Goal: Navigation & Orientation: Find specific page/section

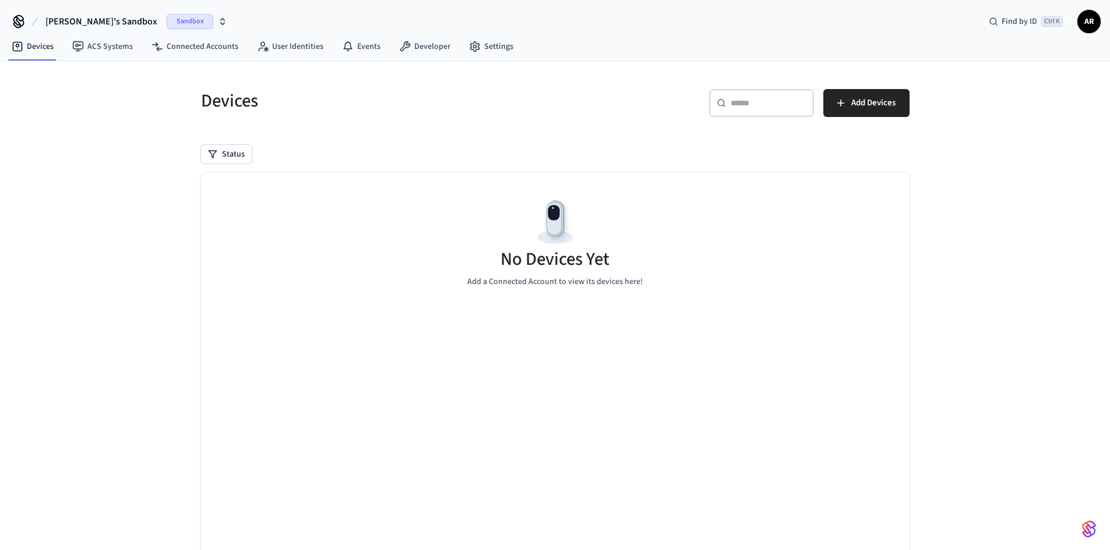
click at [1086, 17] on span "AR" at bounding box center [1088, 21] width 21 height 21
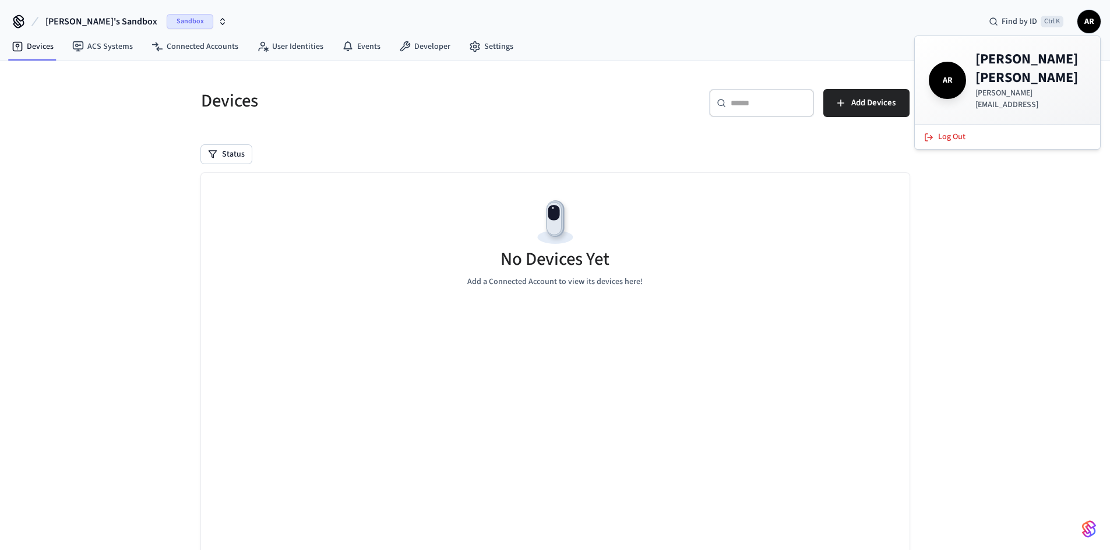
click at [96, 22] on span "[PERSON_NAME]'s Sandbox" at bounding box center [101, 22] width 112 height 14
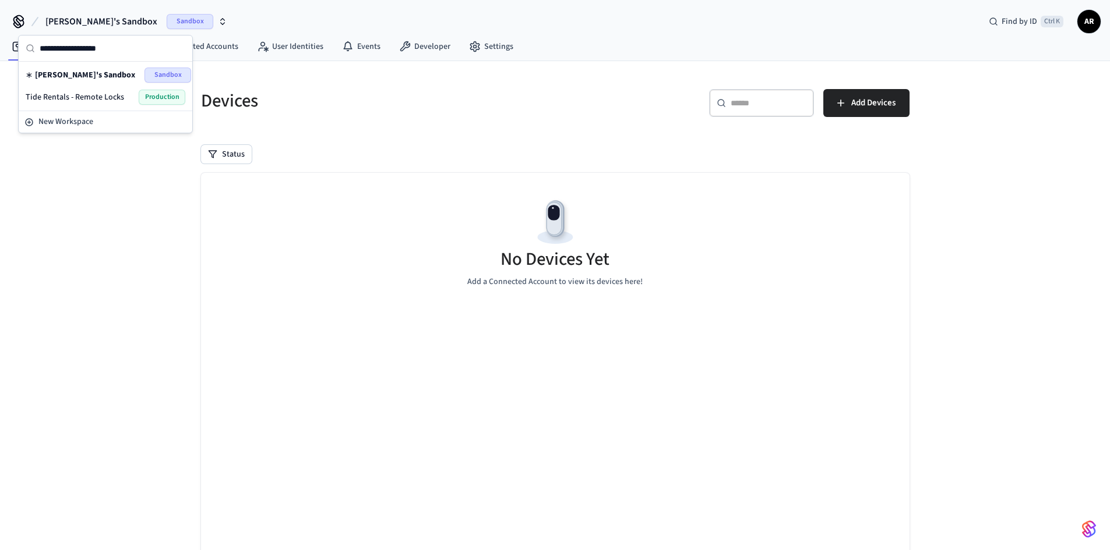
click at [101, 93] on span "Tide Rentals - Remote Locks" at bounding box center [75, 97] width 98 height 12
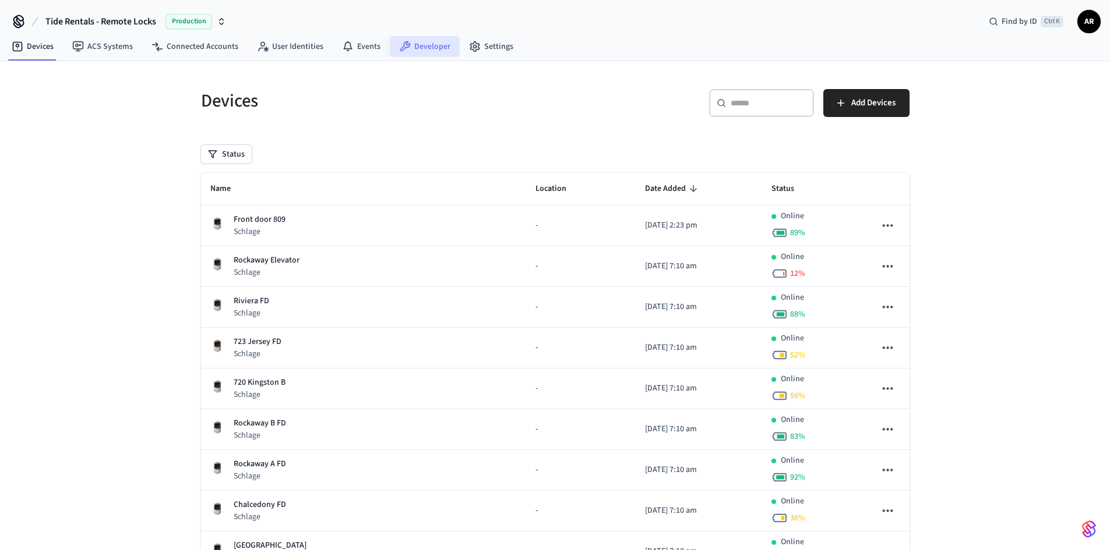
click at [433, 45] on link "Developer" at bounding box center [425, 46] width 70 height 21
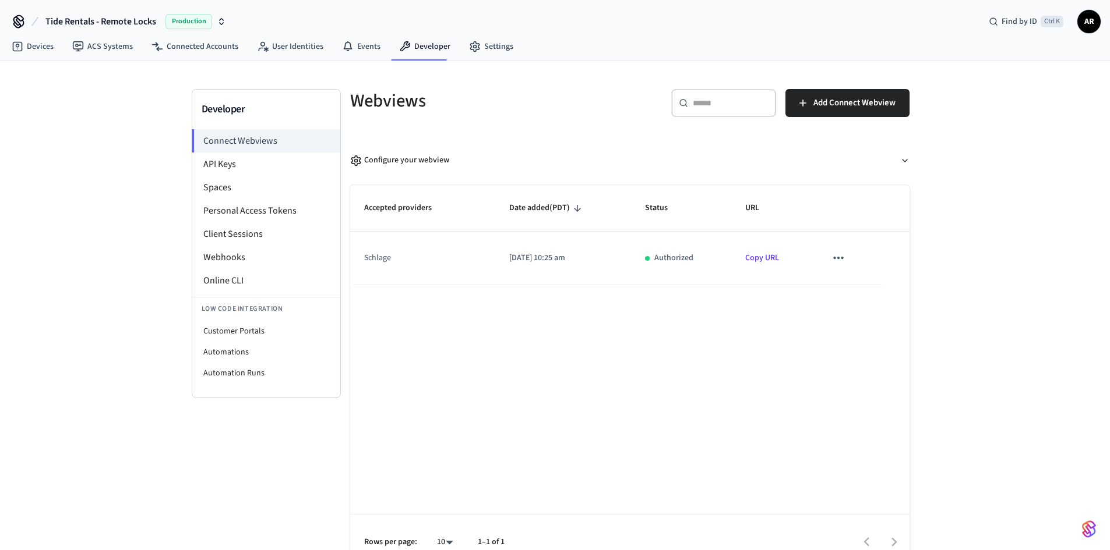
click at [1085, 22] on span "AR" at bounding box center [1088, 21] width 21 height 21
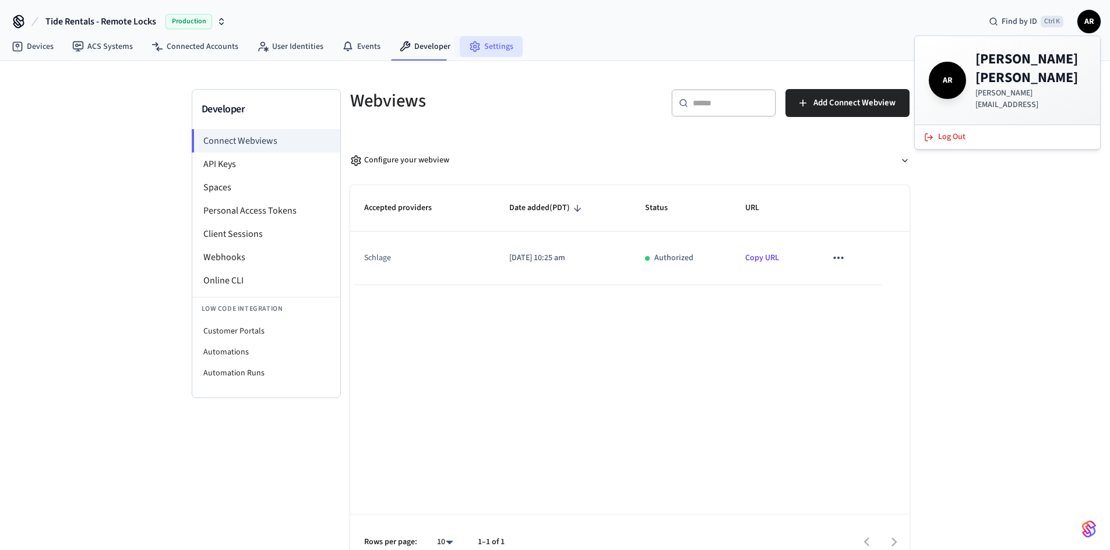
click at [485, 45] on link "Settings" at bounding box center [491, 46] width 63 height 21
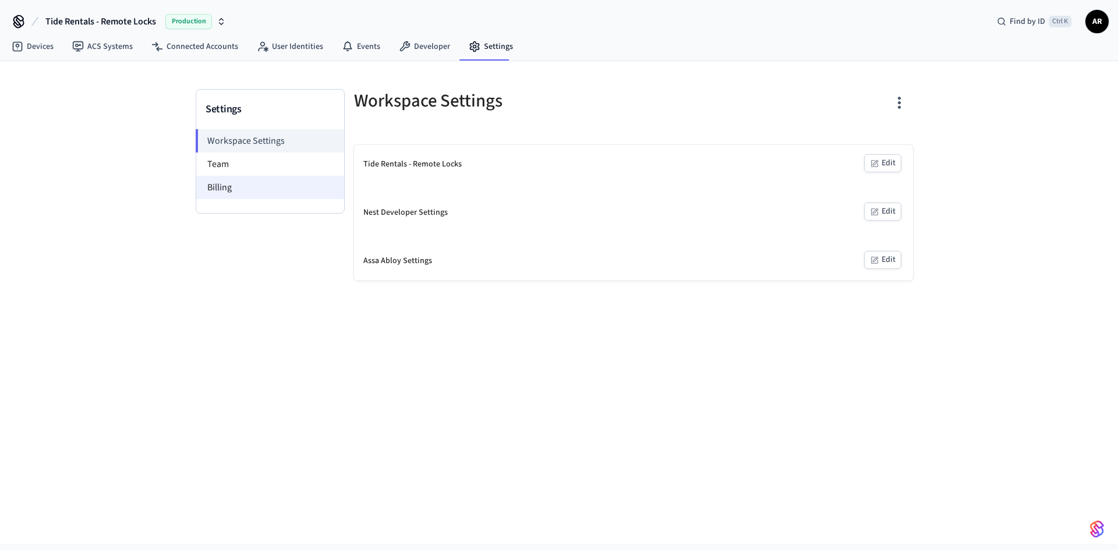
click at [259, 189] on li "Billing" at bounding box center [270, 187] width 148 height 23
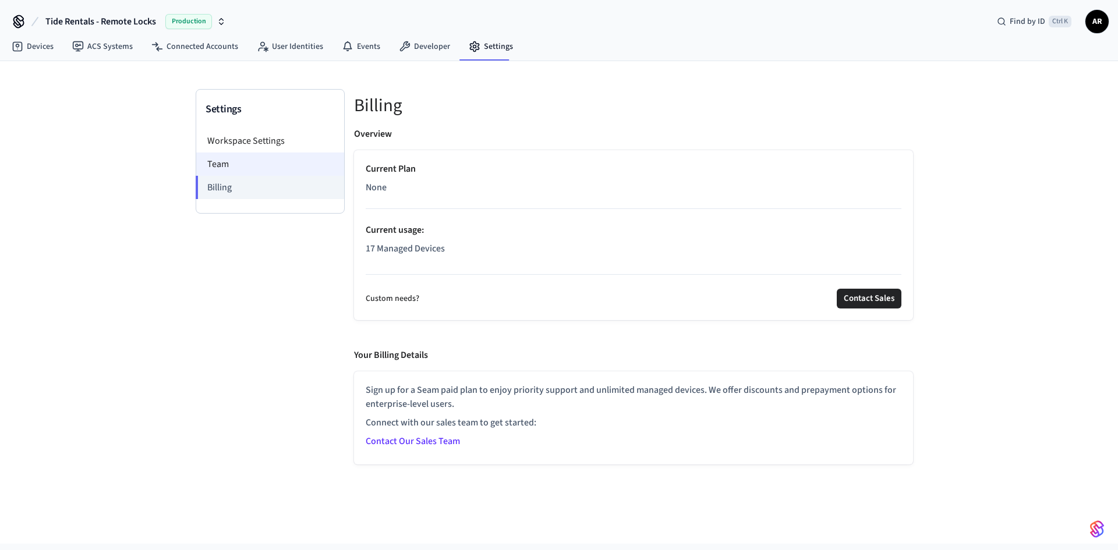
click at [260, 169] on li "Team" at bounding box center [270, 164] width 148 height 23
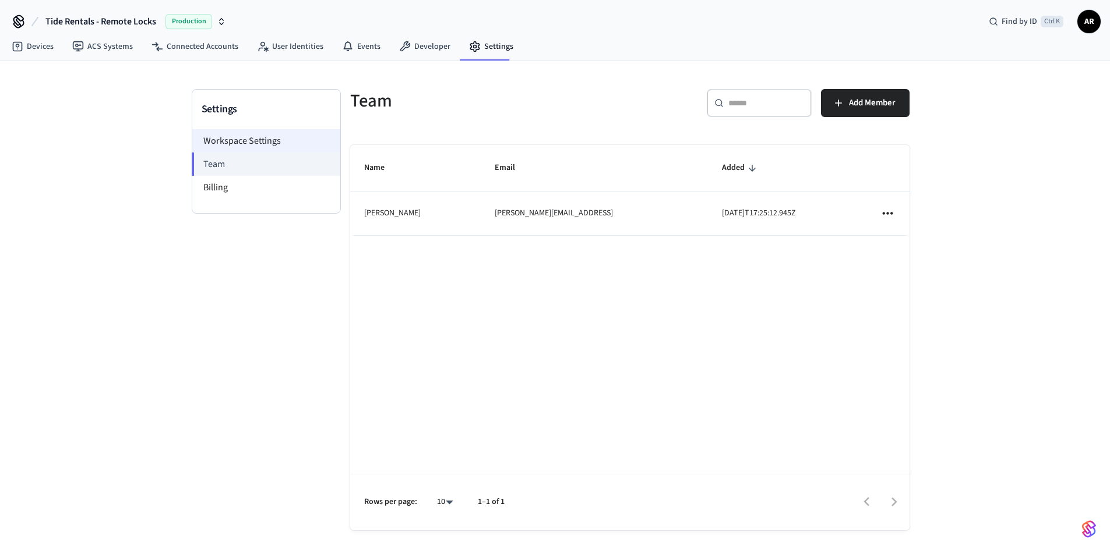
click at [285, 147] on li "Workspace Settings" at bounding box center [266, 140] width 148 height 23
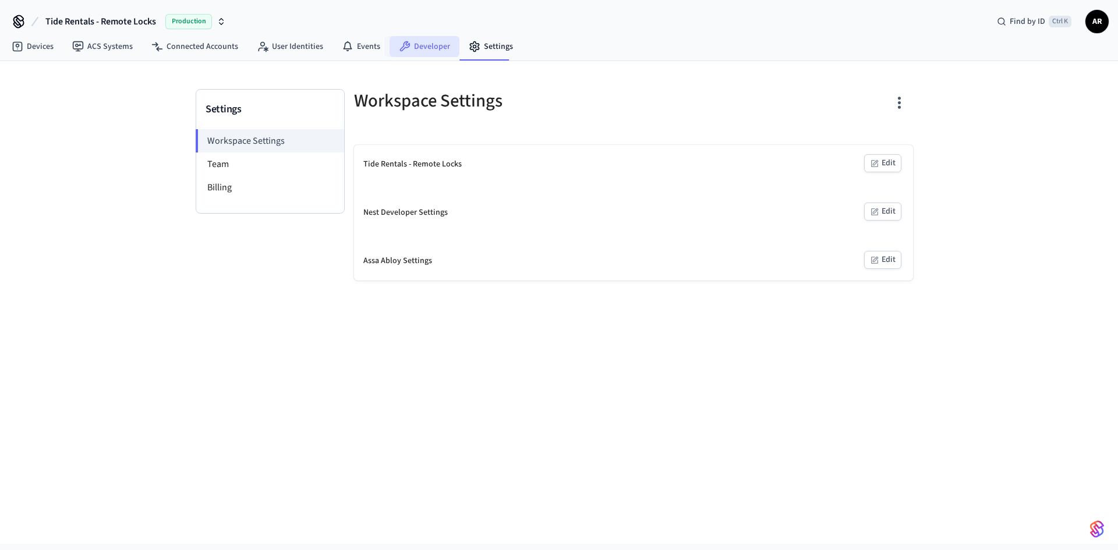
click at [416, 44] on link "Developer" at bounding box center [425, 46] width 70 height 21
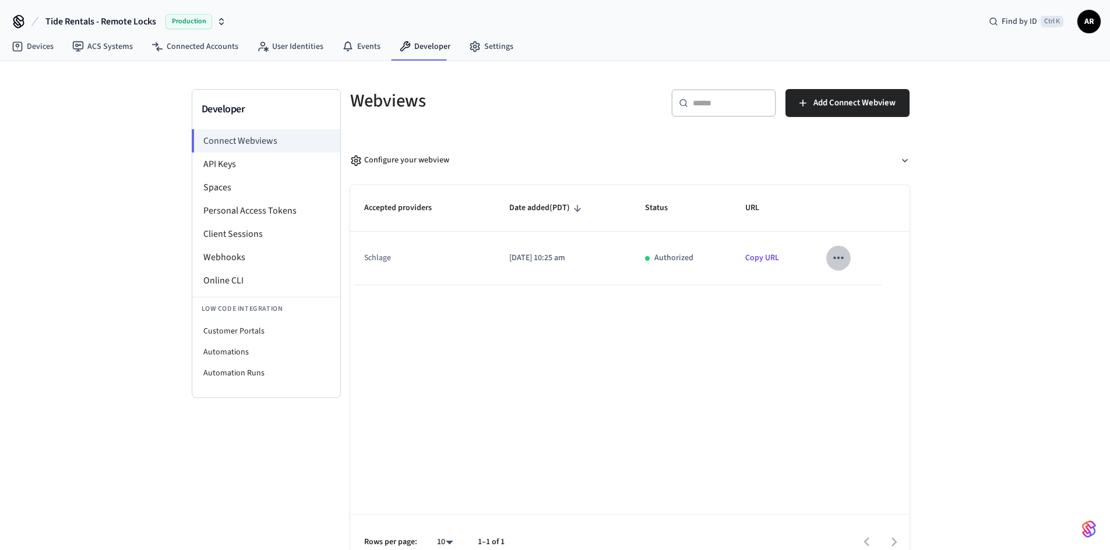
click at [836, 253] on icon "sticky table" at bounding box center [838, 257] width 15 height 15
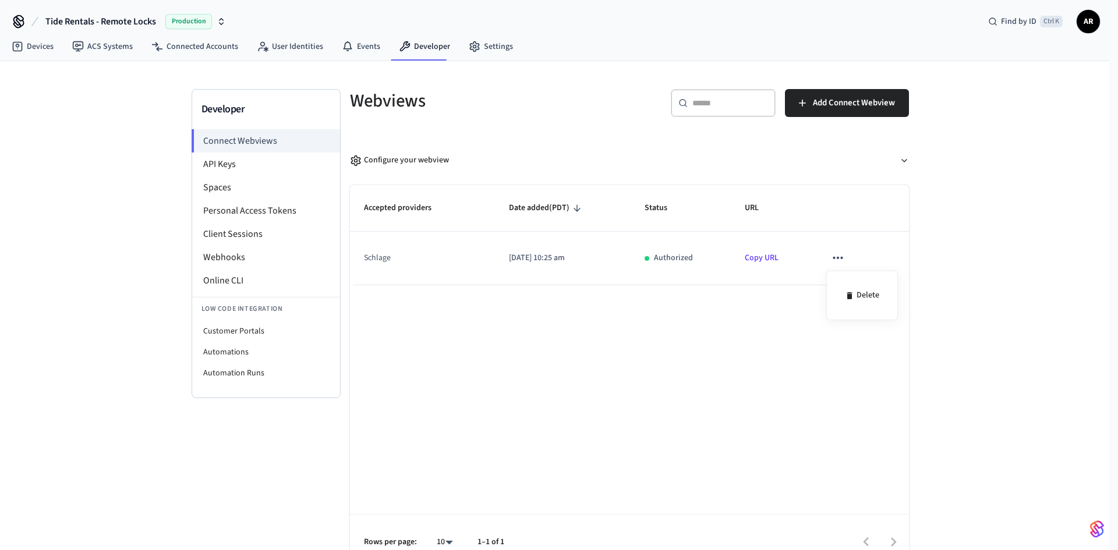
click at [231, 213] on div at bounding box center [559, 275] width 1118 height 550
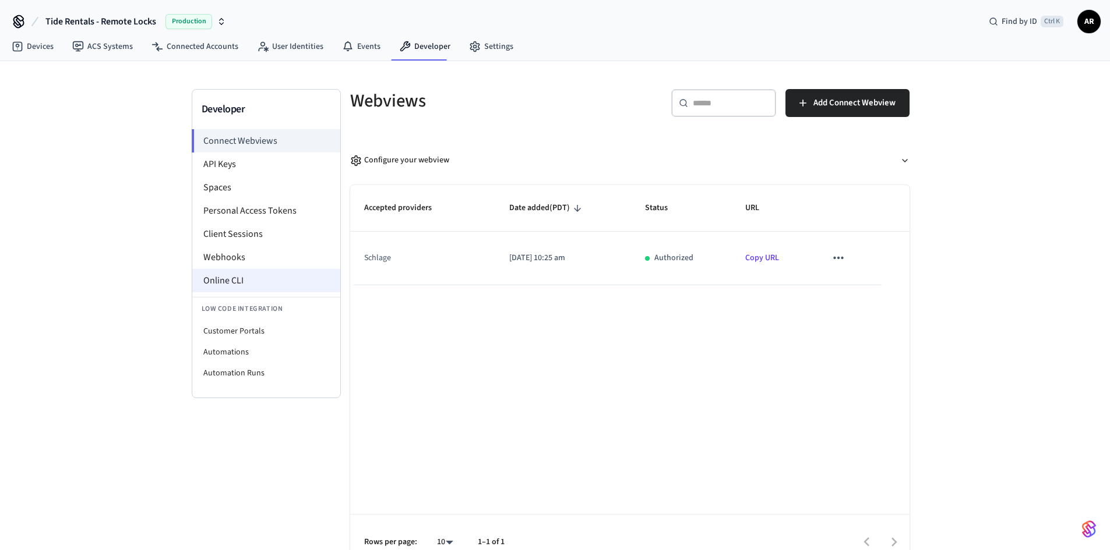
click at [222, 275] on li "Online CLI" at bounding box center [266, 280] width 148 height 23
click at [234, 168] on li "API Keys" at bounding box center [266, 164] width 148 height 23
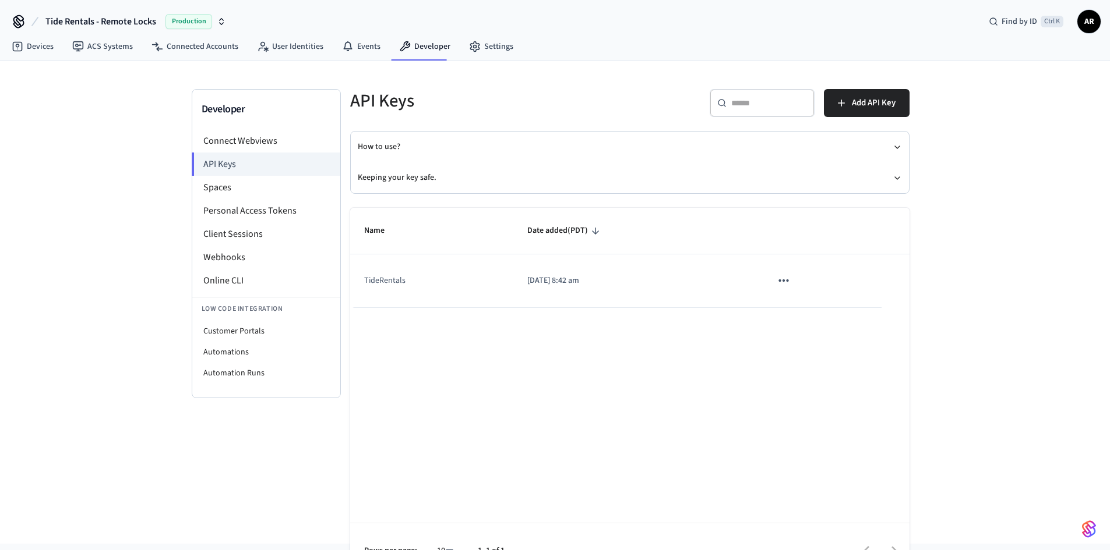
click at [783, 283] on icon "sticky table" at bounding box center [783, 280] width 15 height 15
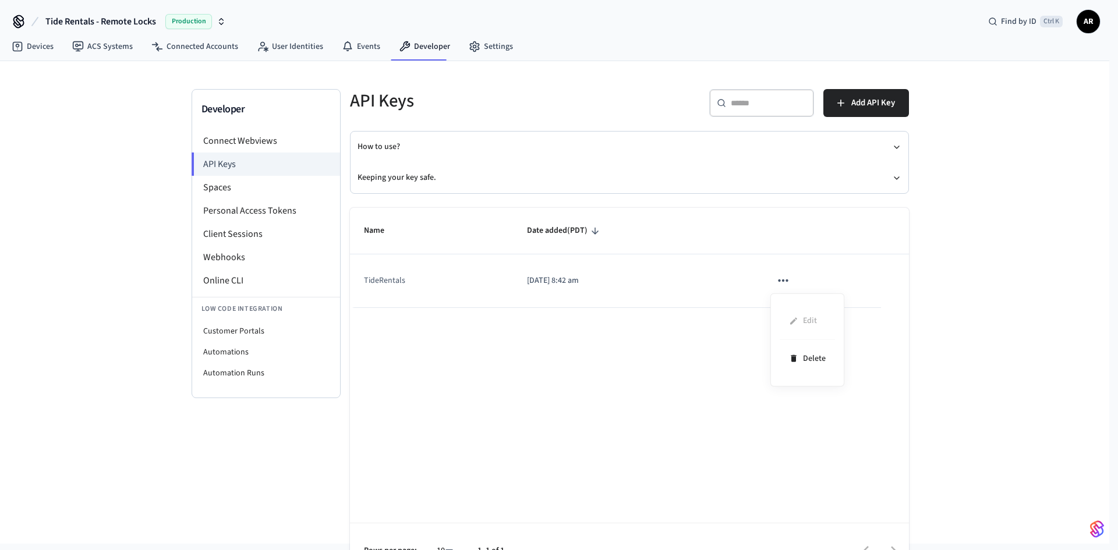
click at [782, 283] on div at bounding box center [559, 275] width 1118 height 550
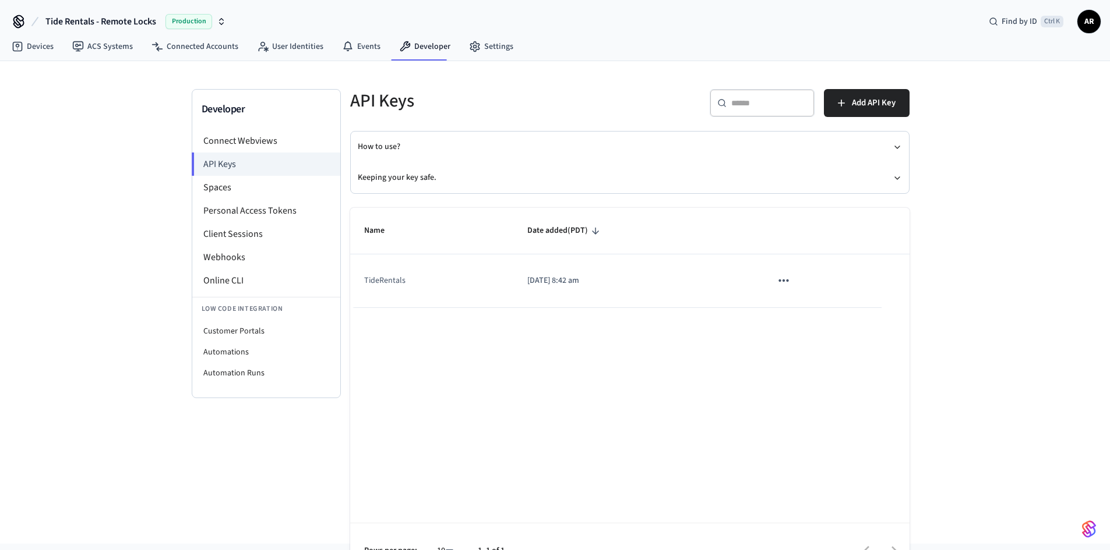
click at [376, 280] on td "TideRentals" at bounding box center [431, 281] width 163 height 53
click at [551, 283] on p "[DATE] 8:42 am" at bounding box center [635, 281] width 216 height 12
click at [781, 276] on icon "sticky table" at bounding box center [783, 280] width 15 height 15
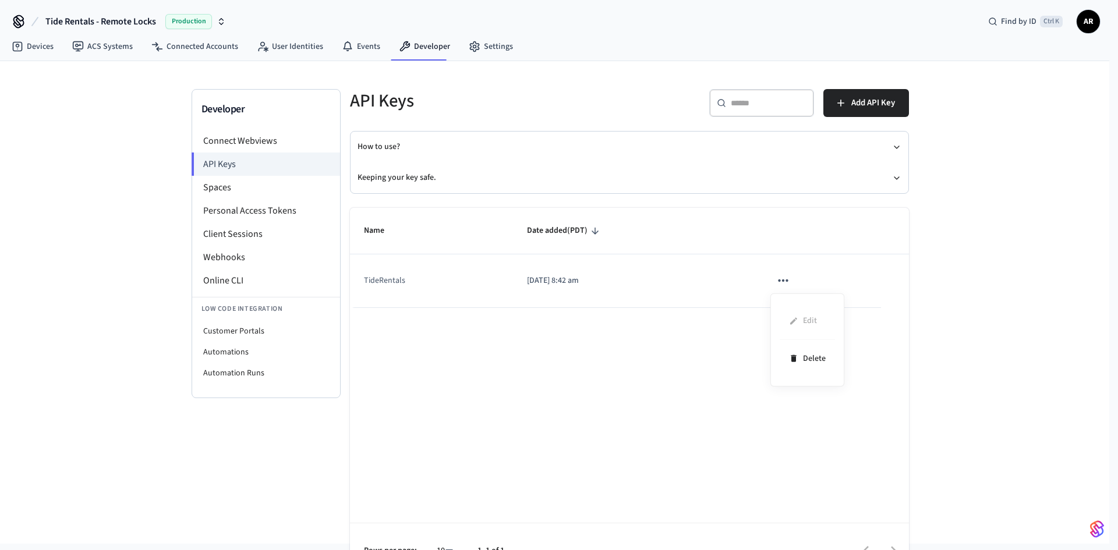
click at [799, 316] on ul "Edit Delete" at bounding box center [807, 340] width 55 height 75
click at [221, 189] on div at bounding box center [559, 275] width 1118 height 550
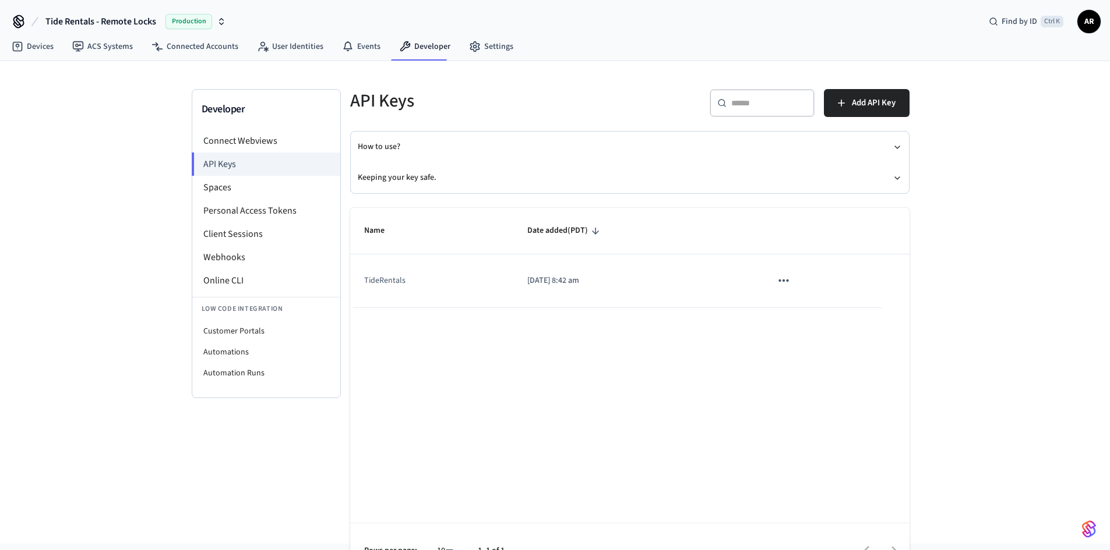
click at [221, 189] on li "Spaces" at bounding box center [266, 187] width 148 height 23
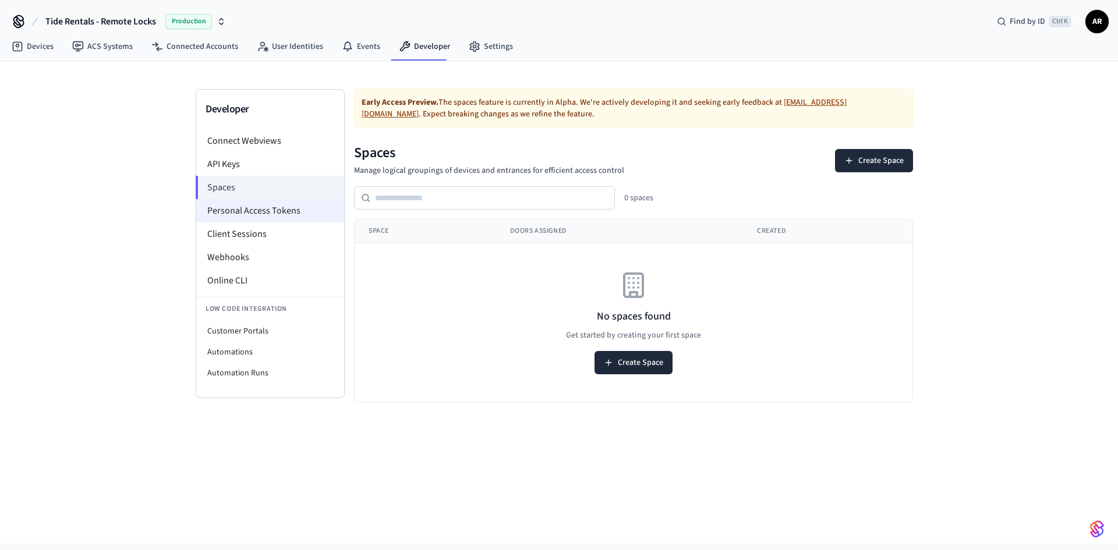
click at [231, 206] on li "Personal Access Tokens" at bounding box center [270, 210] width 148 height 23
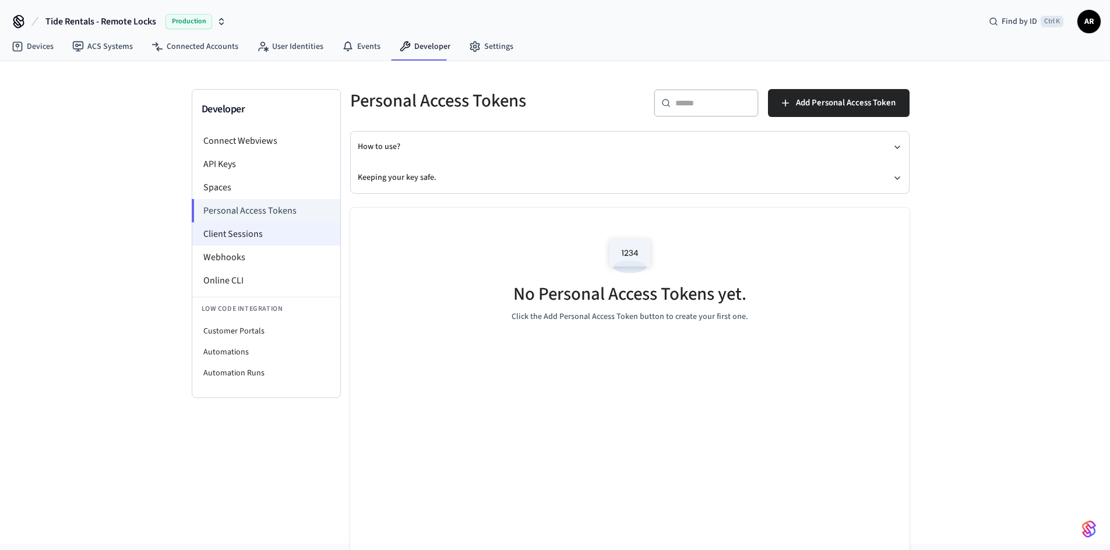
click at [233, 228] on li "Client Sessions" at bounding box center [266, 234] width 148 height 23
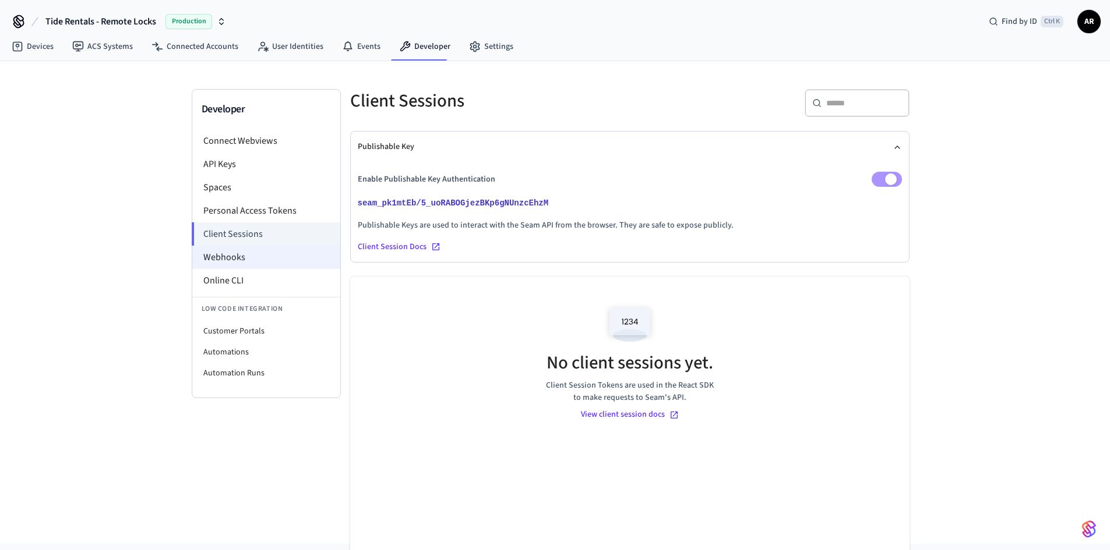
click at [220, 251] on li "Webhooks" at bounding box center [266, 257] width 148 height 23
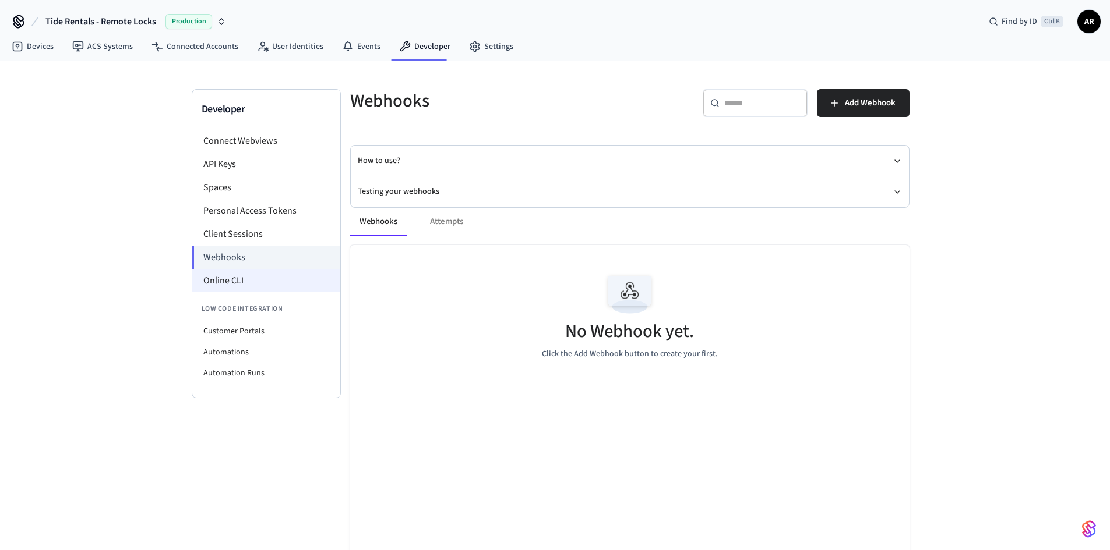
click at [225, 277] on li "Online CLI" at bounding box center [266, 280] width 148 height 23
